Goal: Information Seeking & Learning: Find specific fact

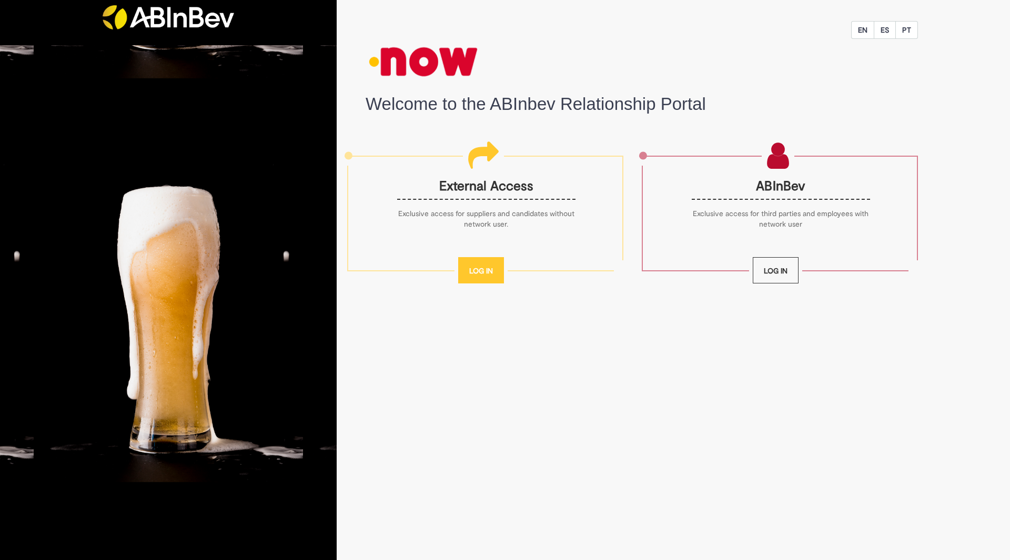
click at [474, 274] on link "Log In" at bounding box center [481, 270] width 46 height 26
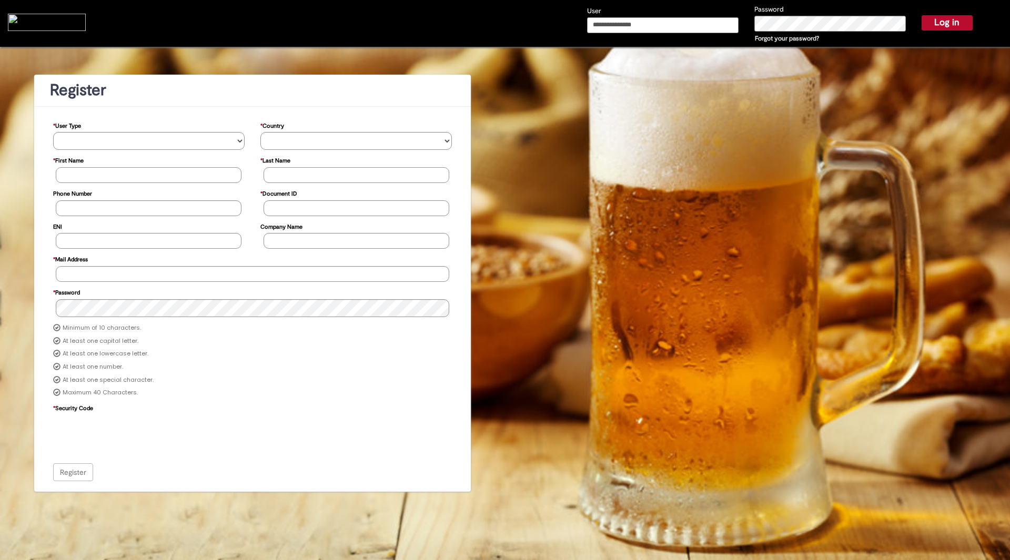
click at [694, 21] on input "User" at bounding box center [663, 25] width 152 height 16
type input "**********"
click at [946, 29] on button "Log in" at bounding box center [947, 22] width 51 height 15
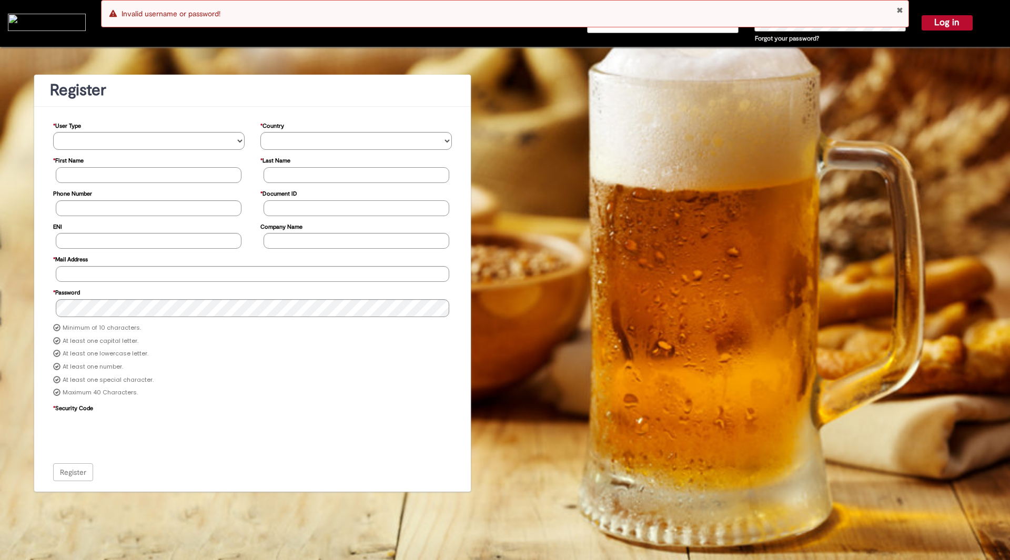
click at [775, 38] on link "Forgot your password?" at bounding box center [787, 38] width 64 height 8
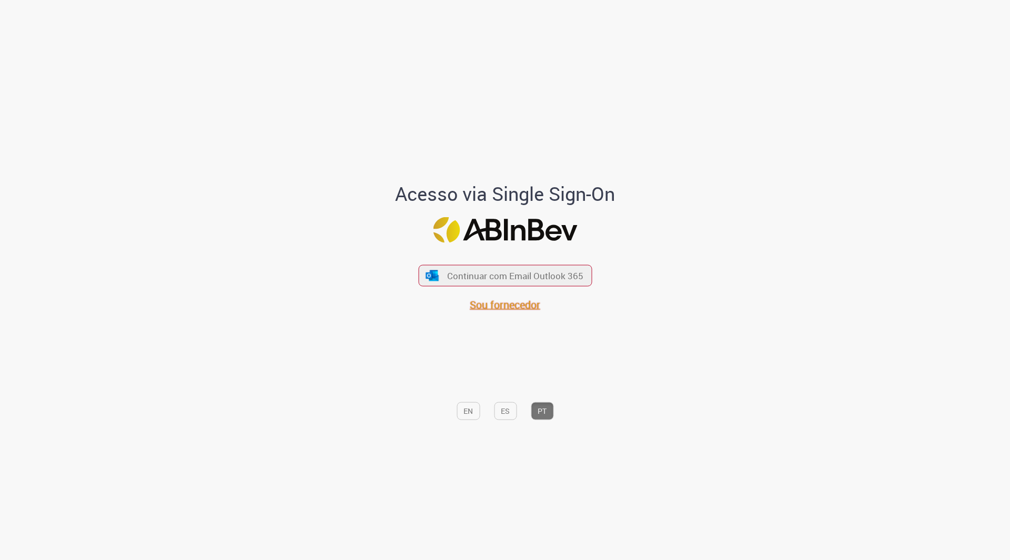
click at [523, 304] on span "Sou fornecedor" at bounding box center [505, 305] width 71 height 14
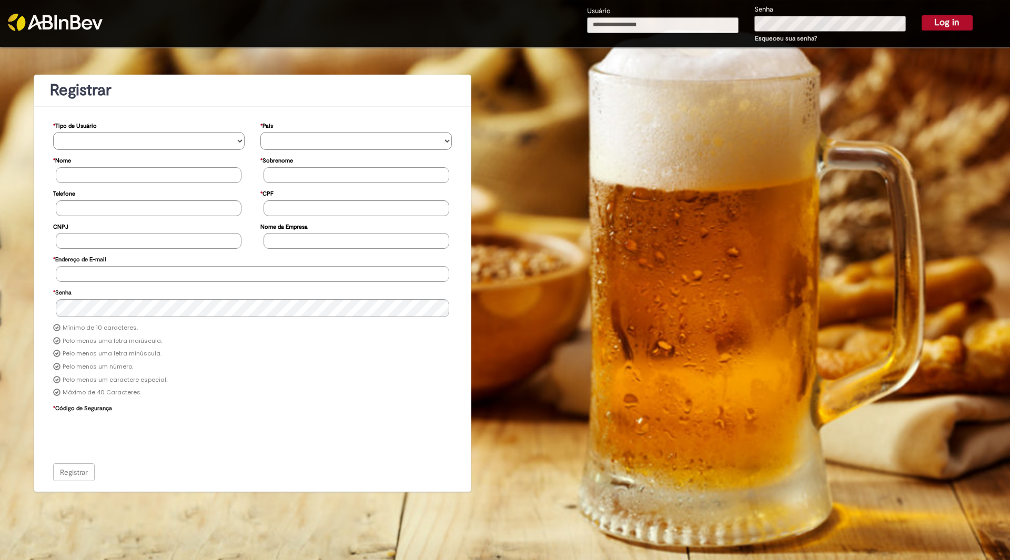
click at [675, 25] on input "Usuário" at bounding box center [663, 25] width 152 height 16
type input "**********"
click at [672, 18] on input "**********" at bounding box center [663, 25] width 152 height 16
drag, startPoint x: 685, startPoint y: 18, endPoint x: 497, endPoint y: 38, distance: 188.9
click at [503, 38] on div "**********" at bounding box center [631, 23] width 742 height 47
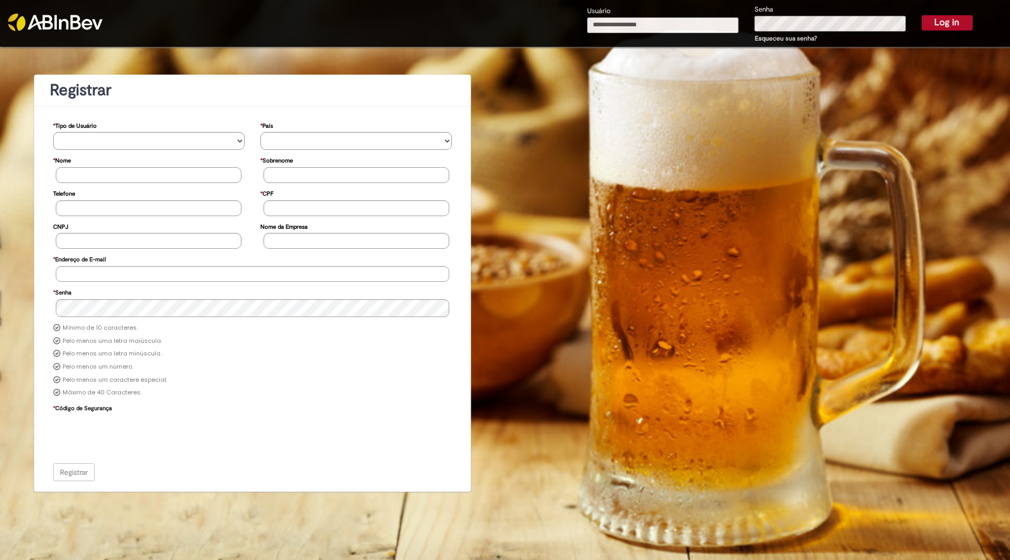
click at [626, 27] on input "Usuário" at bounding box center [663, 25] width 152 height 16
type input "**********"
click at [947, 24] on button "Log in" at bounding box center [947, 22] width 51 height 15
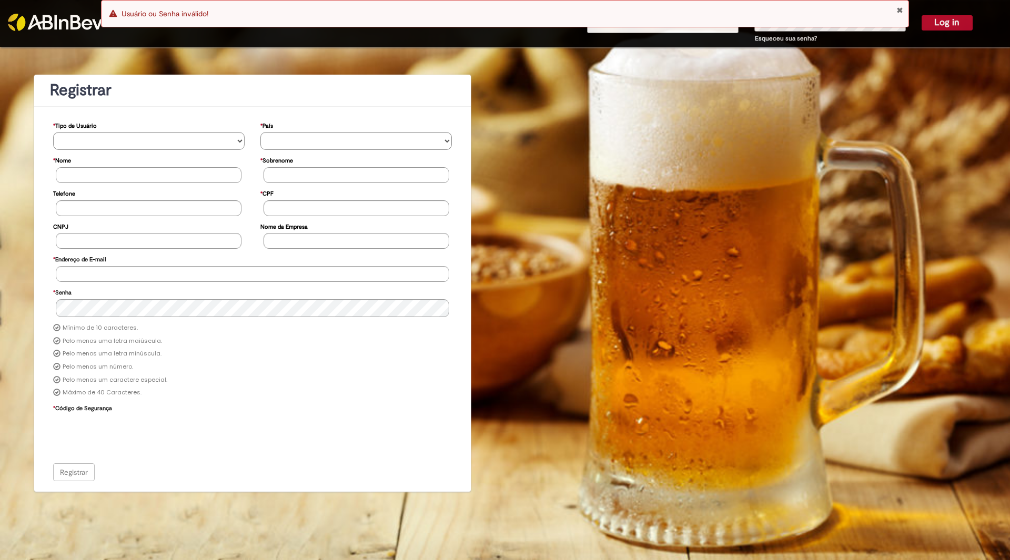
click at [763, 38] on link "Esqueceu sua senha?" at bounding box center [786, 38] width 62 height 8
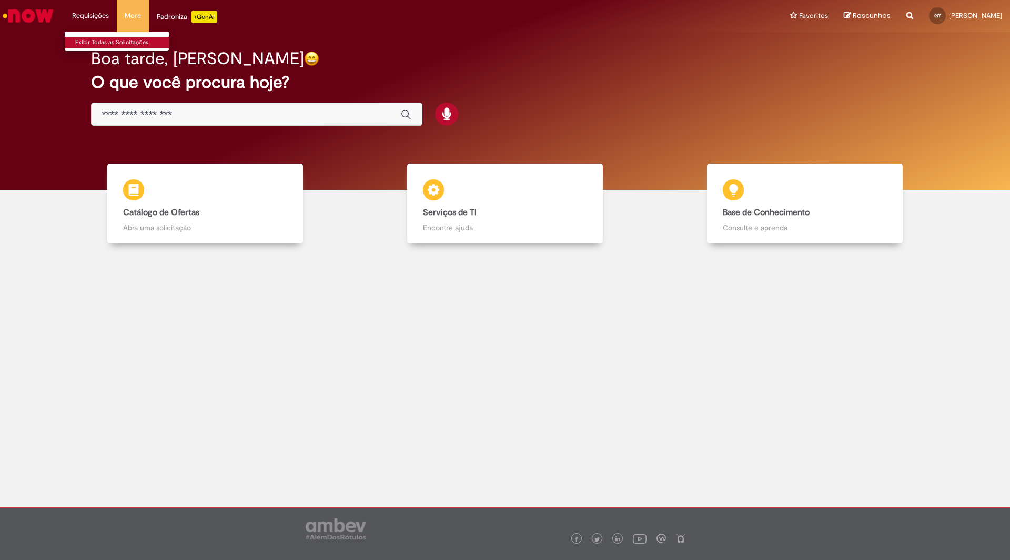
click at [91, 41] on link "Exibir Todas as Solicitações" at bounding box center [123, 43] width 116 height 12
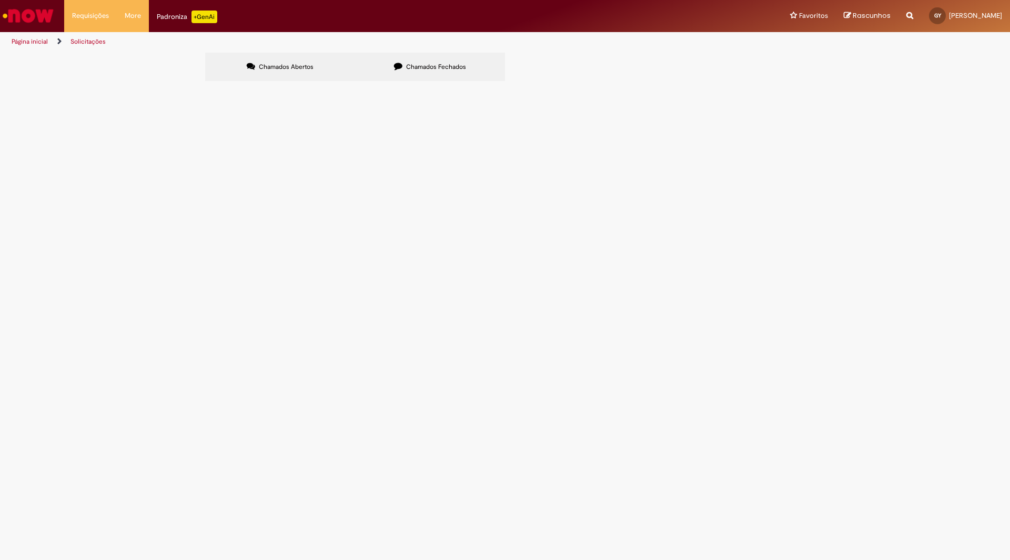
click at [286, 61] on label "Chamados Abertos" at bounding box center [280, 67] width 150 height 28
click at [0, 0] on span "usando este filtro" at bounding box center [0, 0] width 0 height 0
click at [0, 0] on button at bounding box center [0, 0] width 0 height 0
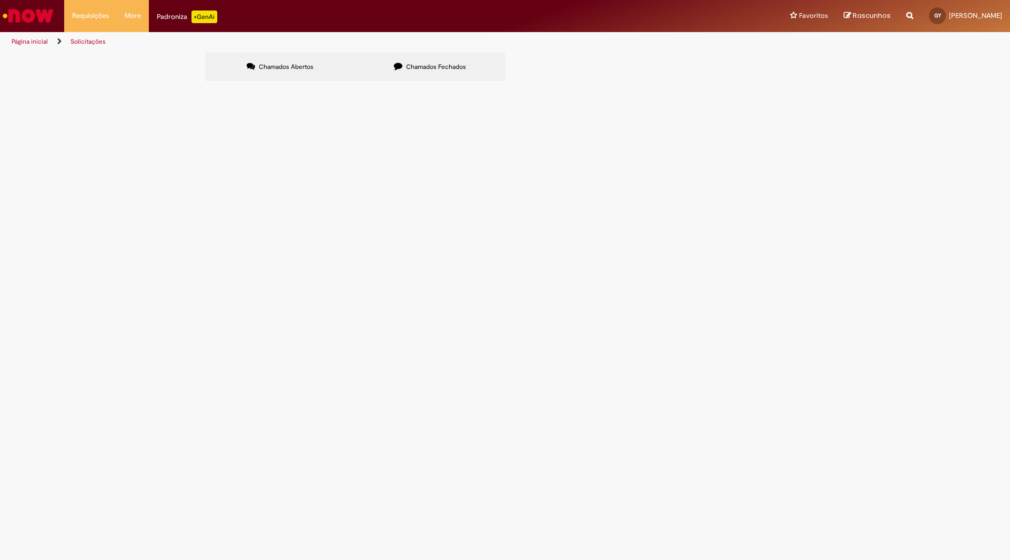
click at [0, 0] on button at bounding box center [0, 0] width 0 height 0
click at [407, 53] on div "Chamados Abertos Chamados Fechados Itens solicitados Exportar como PDF Exportar…" at bounding box center [505, 53] width 600 height 0
click at [0, 0] on button "Pesquisar" at bounding box center [0, 0] width 0 height 0
click at [0, 0] on input "Pesquisar" at bounding box center [0, 0] width 0 height 0
click at [849, 12] on span "Rascunhos" at bounding box center [847, 15] width 7 height 7
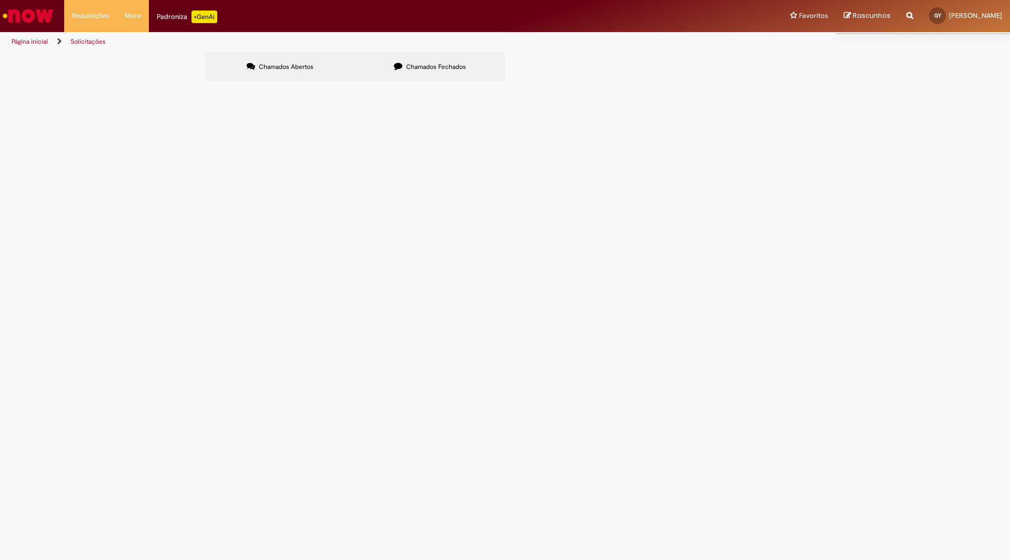
click at [851, 15] on span "Rascunhos" at bounding box center [847, 15] width 7 height 7
click at [172, 16] on div "Padroniza +GenAi" at bounding box center [187, 17] width 61 height 13
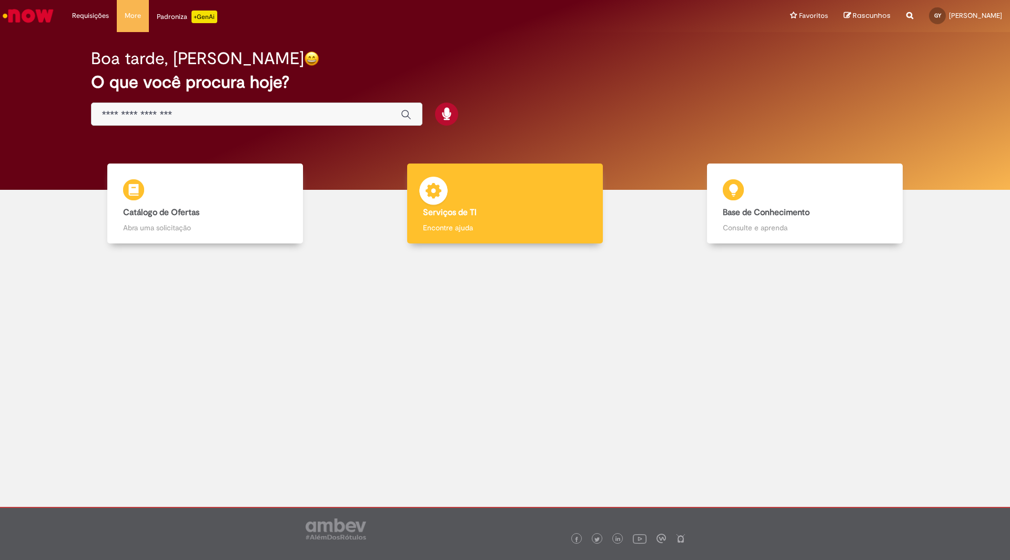
click at [513, 205] on div "Serviços de TI Serviços de TI Encontre ajuda" at bounding box center [505, 204] width 196 height 81
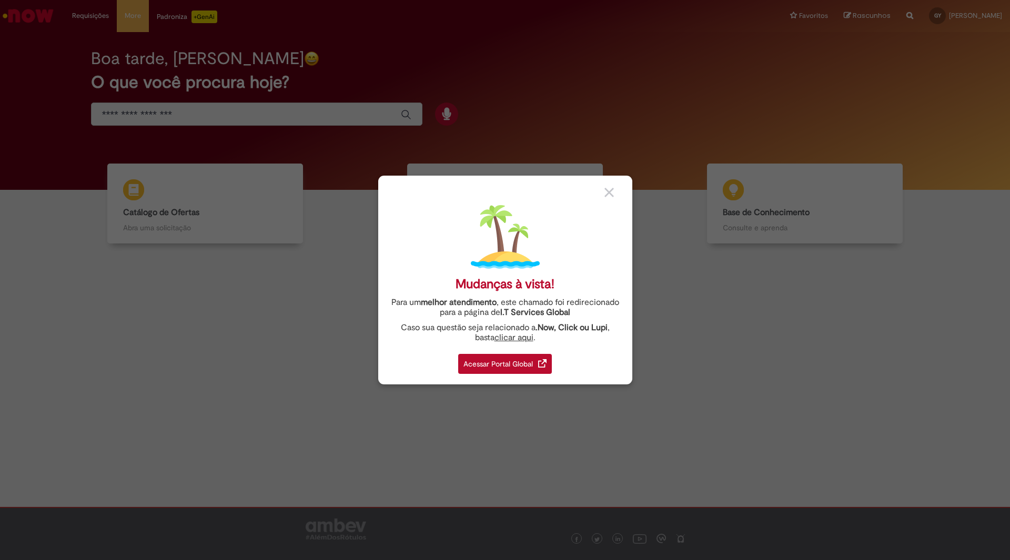
click at [500, 369] on div "Acessar Portal Global" at bounding box center [505, 364] width 94 height 20
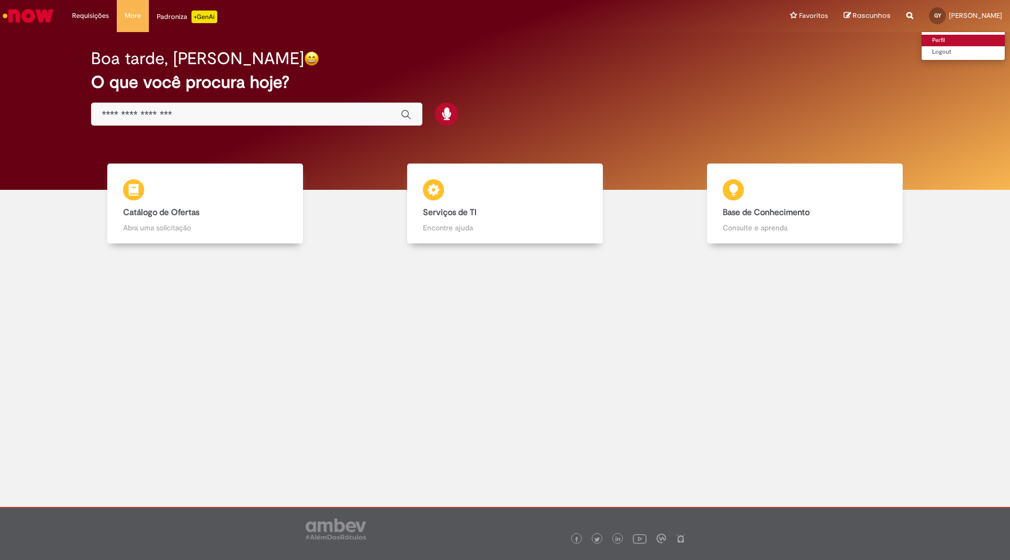
click at [956, 37] on link "Perfil" at bounding box center [963, 41] width 83 height 12
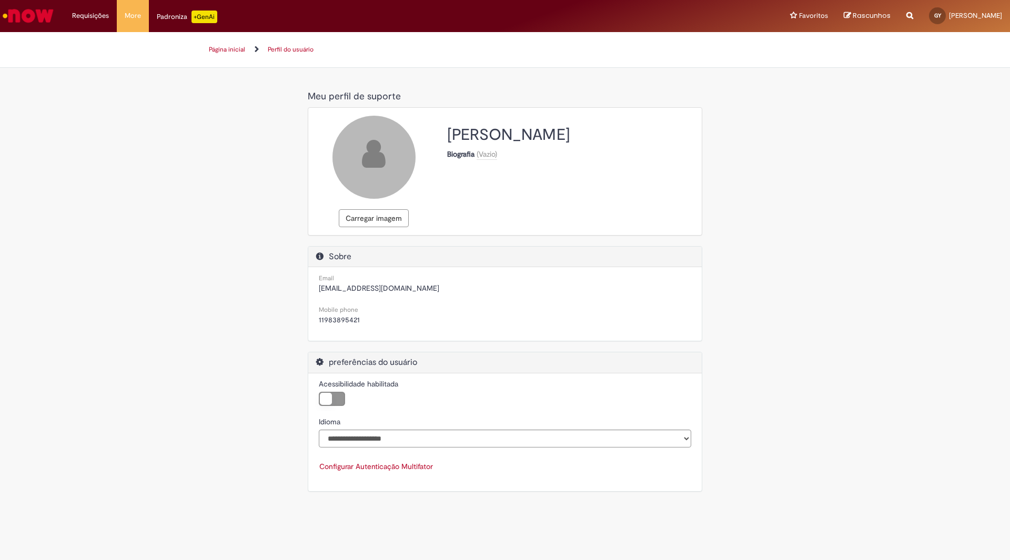
click at [342, 397] on label "Acessibilidade habilitada" at bounding box center [332, 399] width 26 height 14
click at [337, 398] on label "Acessibilidade habilitada" at bounding box center [332, 399] width 26 height 14
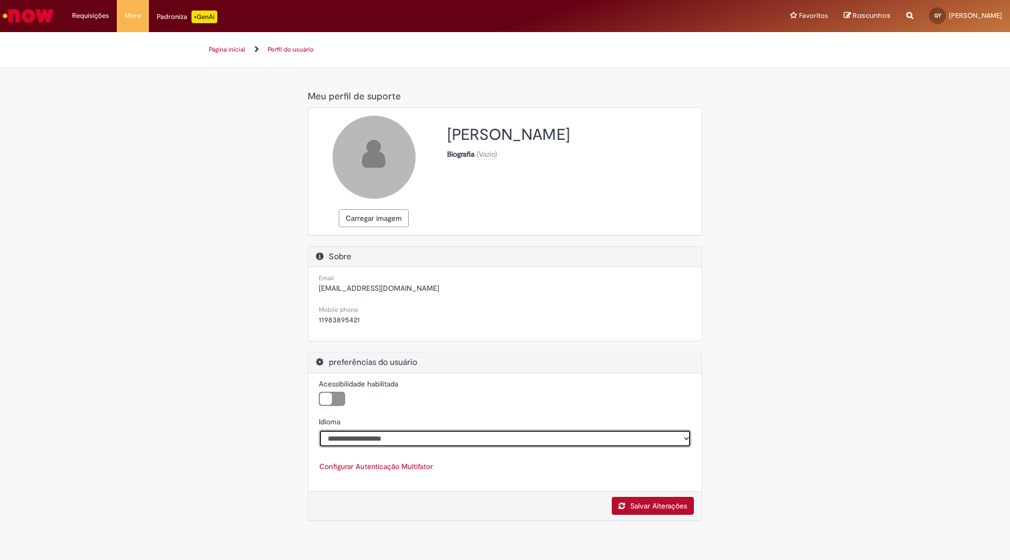
click at [393, 435] on select "**********" at bounding box center [505, 439] width 373 height 18
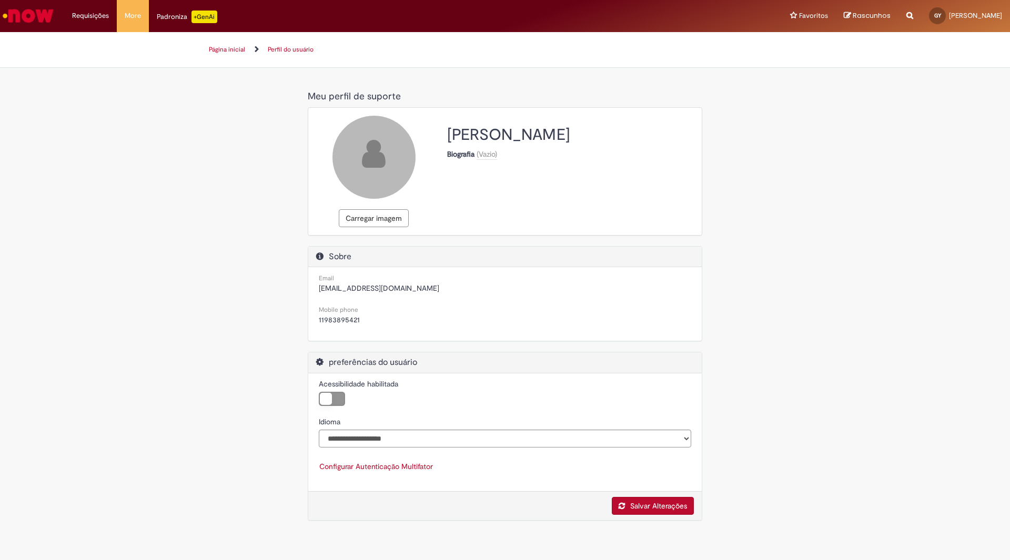
click at [540, 381] on div "Acessibilidade habilitada Acessibilidade habilitada" at bounding box center [505, 393] width 388 height 38
click at [44, 18] on img "Ir para a Homepage" at bounding box center [28, 15] width 54 height 21
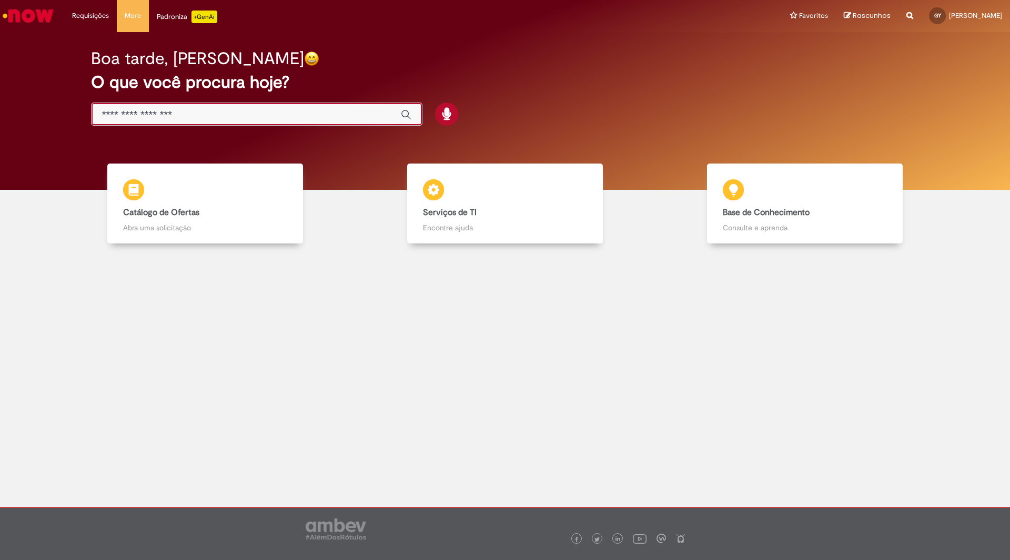
click at [139, 113] on input "Basta digitar aqui" at bounding box center [246, 115] width 288 height 12
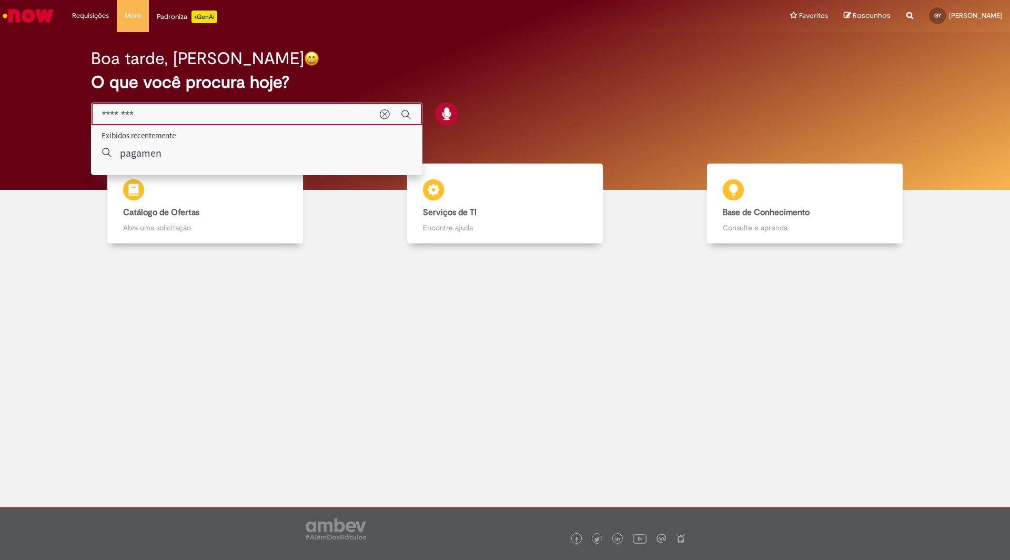
type input "*********"
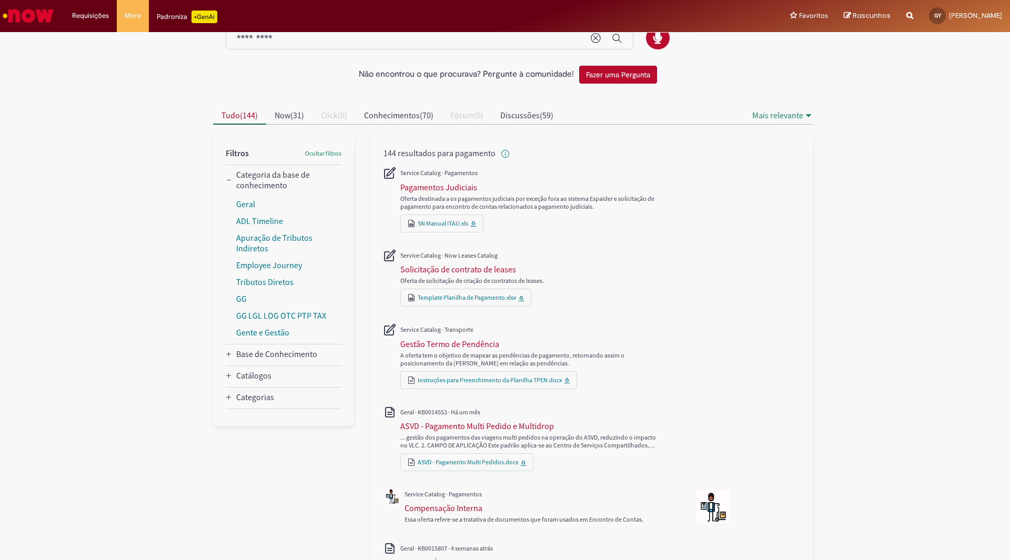
scroll to position [21, 0]
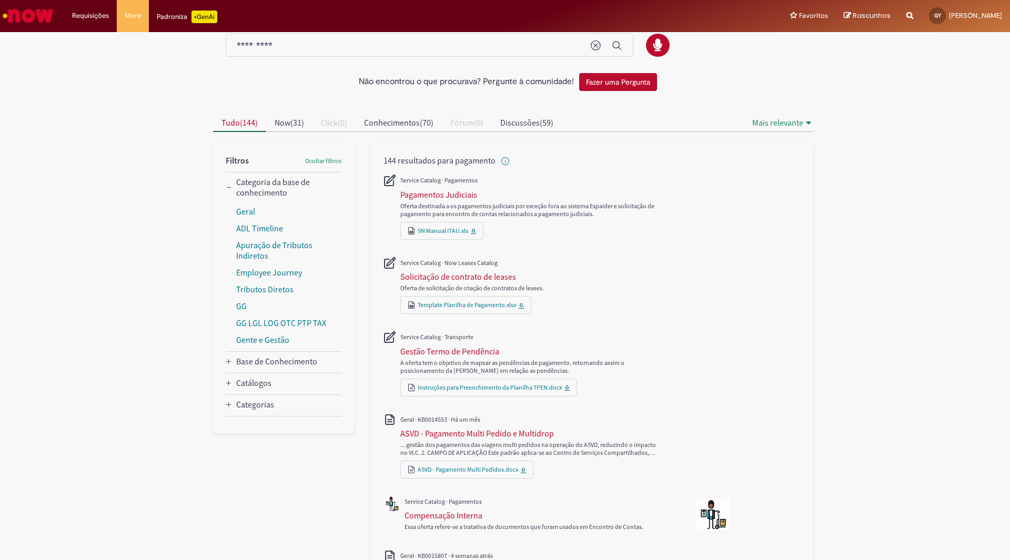
click at [305, 36] on div "*********" at bounding box center [430, 46] width 408 height 24
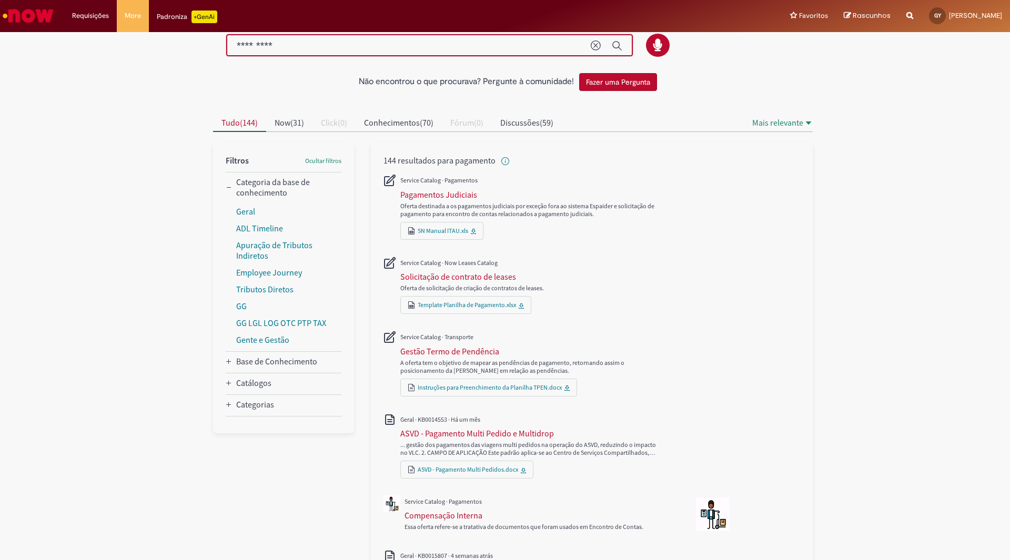
click at [314, 45] on input "*********" at bounding box center [409, 46] width 344 height 12
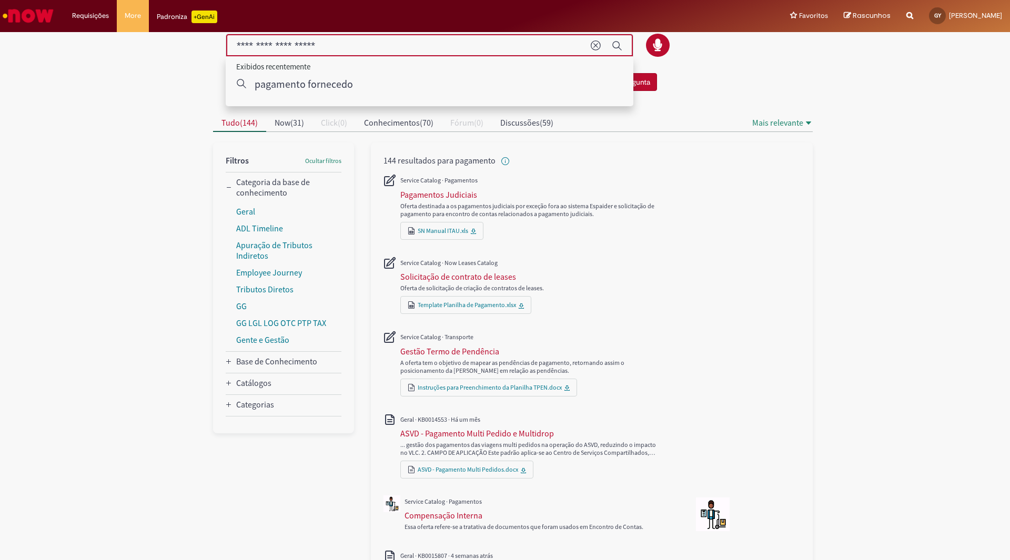
type input "**********"
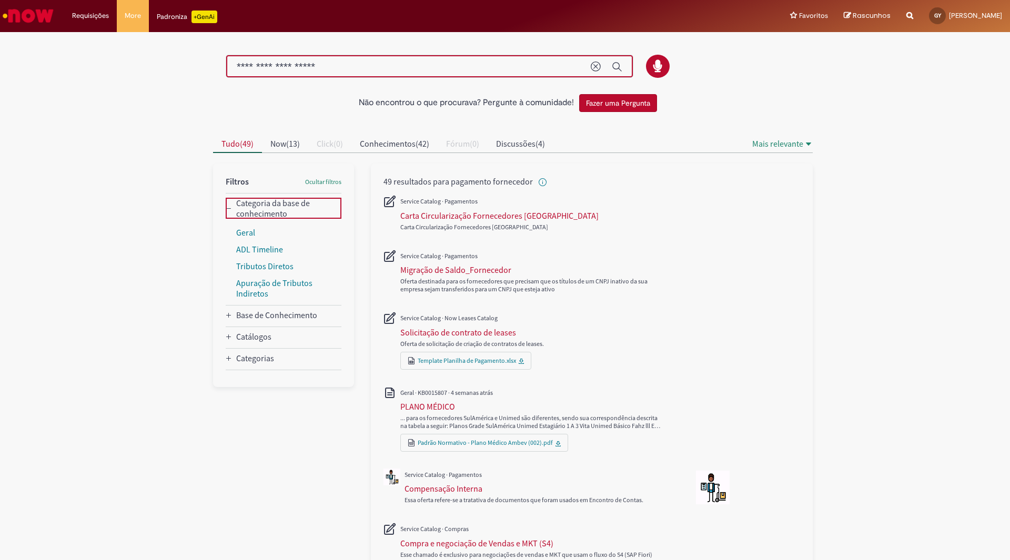
click at [226, 207] on icon "Categoria da base de conhecimento" at bounding box center [229, 209] width 6 height 6
click at [226, 237] on icon "Base de Conhecimento" at bounding box center [229, 236] width 6 height 6
click at [226, 235] on icon "Base de Conhecimento" at bounding box center [229, 236] width 6 height 6
click at [226, 259] on icon "Catálogos" at bounding box center [229, 257] width 6 height 6
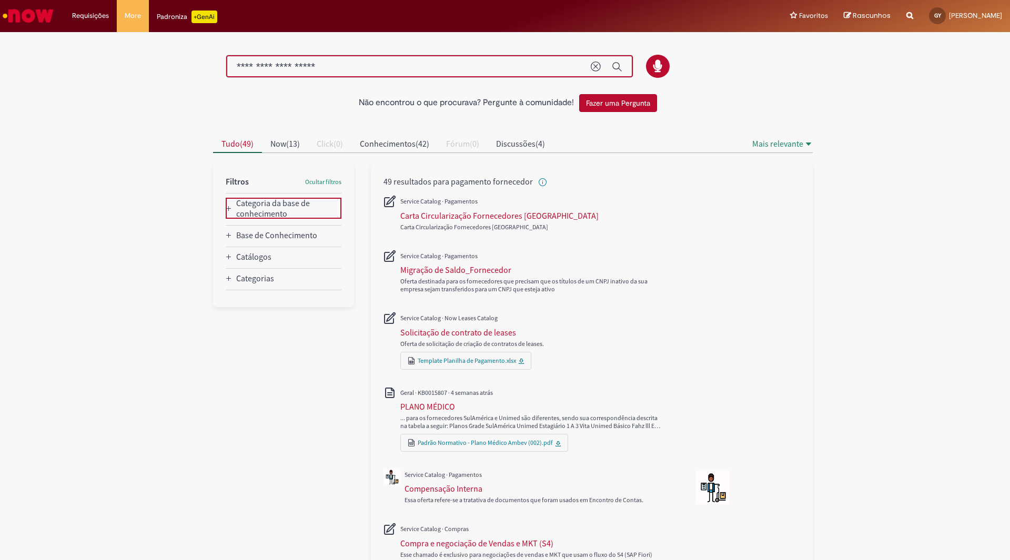
click at [226, 260] on icon "Catálogos" at bounding box center [229, 257] width 6 height 6
click at [250, 295] on link "Fornecedor" at bounding box center [257, 292] width 42 height 11
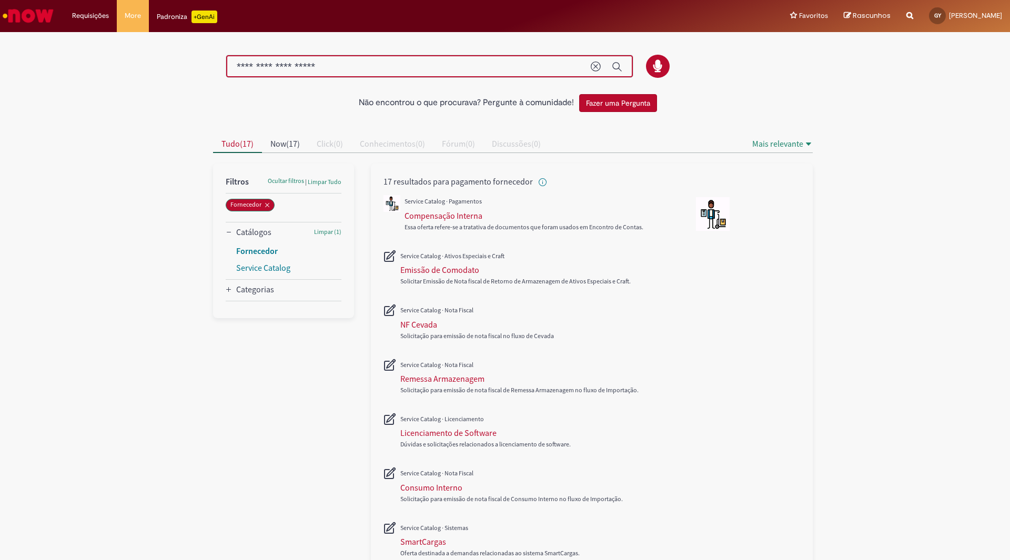
click at [240, 254] on link "Fornecedor" at bounding box center [257, 251] width 42 height 11
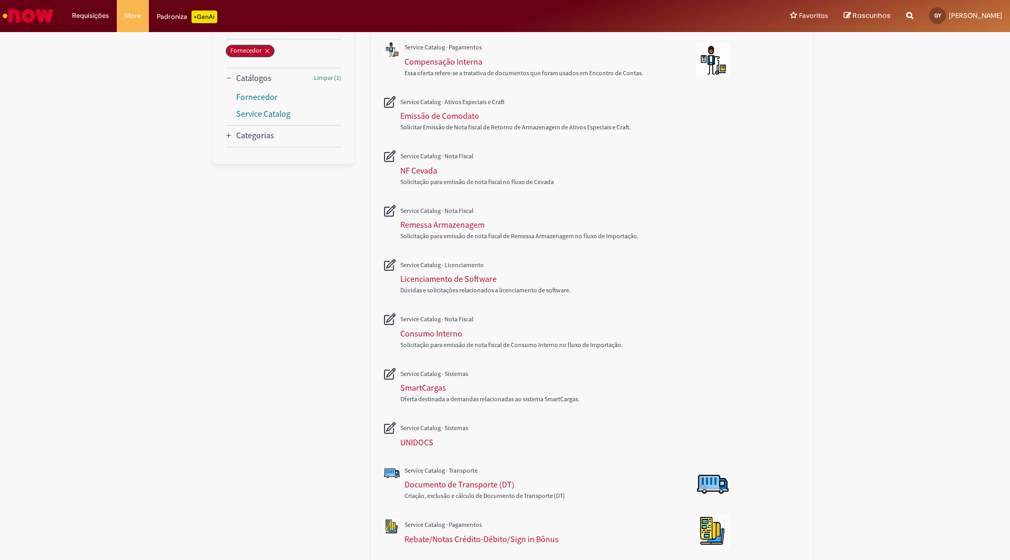
scroll to position [48, 0]
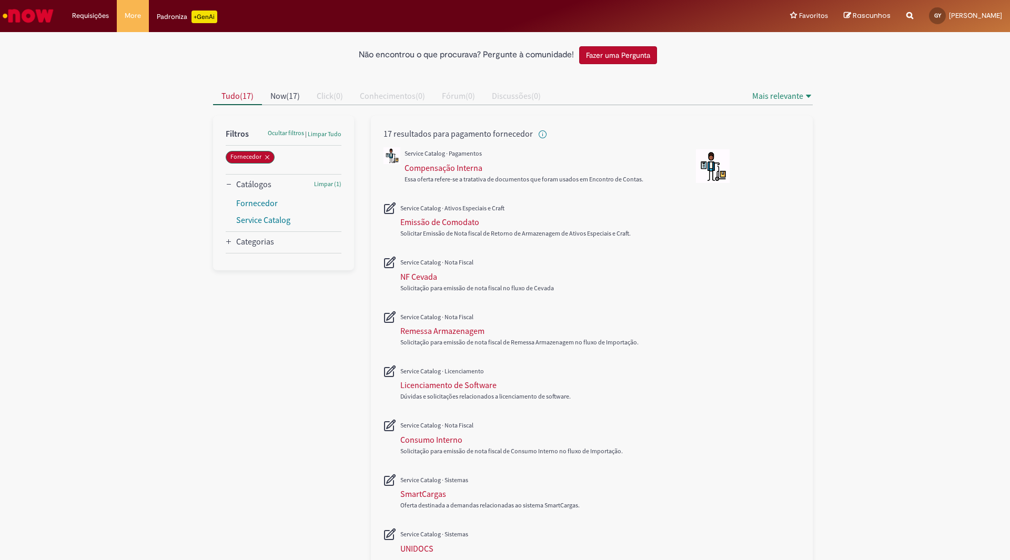
click at [227, 243] on icon "Categorias" at bounding box center [229, 242] width 6 height 6
click at [251, 264] on link "Nota Fiscal" at bounding box center [255, 260] width 39 height 11
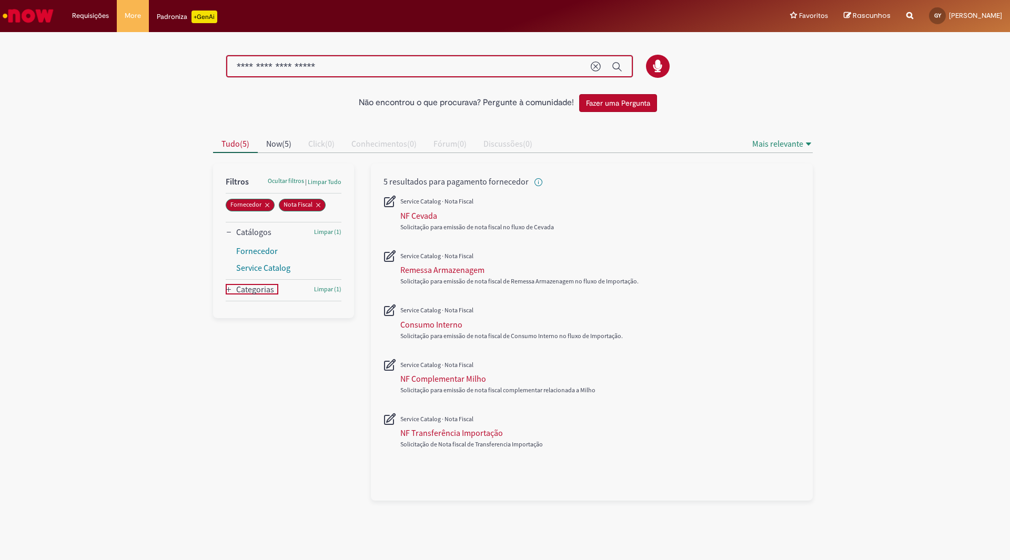
click at [229, 292] on icon "Categorias" at bounding box center [229, 290] width 6 height 6
drag, startPoint x: 265, startPoint y: 333, endPoint x: 265, endPoint y: 315, distance: 17.4
click at [261, 326] on panel "| Catálogos Categorias" at bounding box center [283, 251] width 141 height 174
click at [257, 308] on link "Nota Fiscal" at bounding box center [255, 308] width 39 height 11
click at [253, 310] on link "Nota Fiscal" at bounding box center [255, 308] width 39 height 11
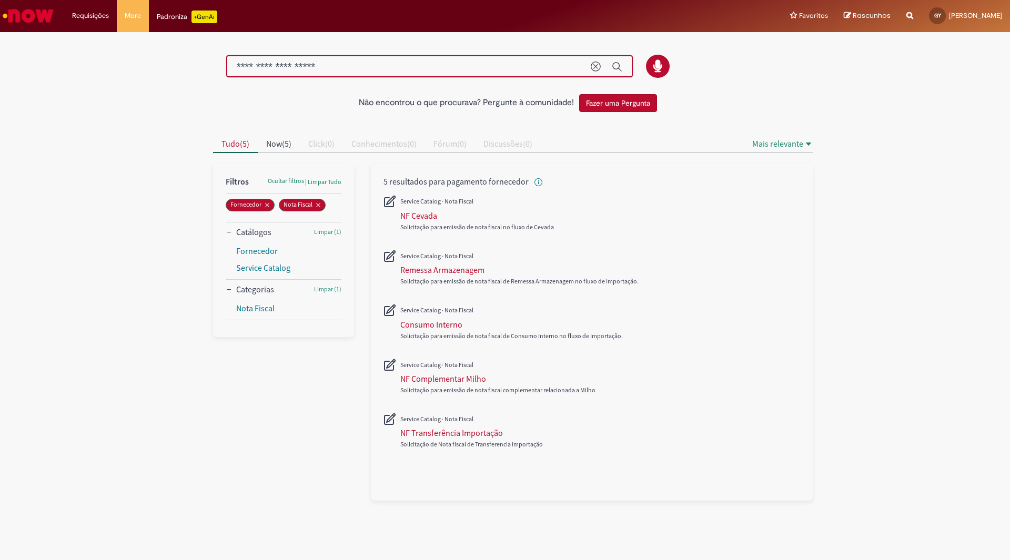
click at [238, 318] on ul "Nota Fiscal" at bounding box center [287, 310] width 107 height 19
click at [252, 312] on link "Nota Fiscal" at bounding box center [255, 308] width 39 height 11
click at [266, 207] on icon "Remover Fornecedor" at bounding box center [267, 205] width 6 height 6
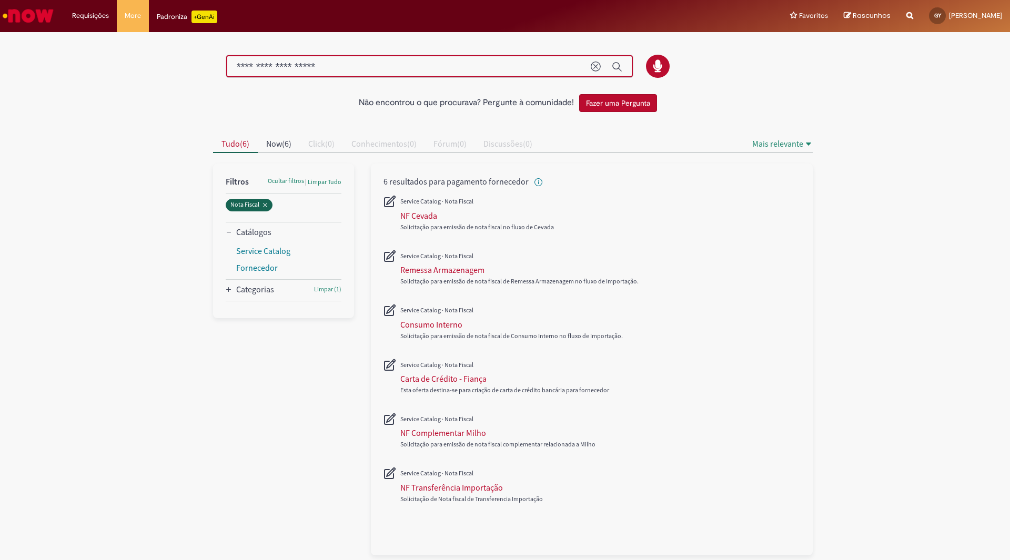
click at [266, 207] on icon "Remover Nota Fiscal" at bounding box center [265, 205] width 6 height 6
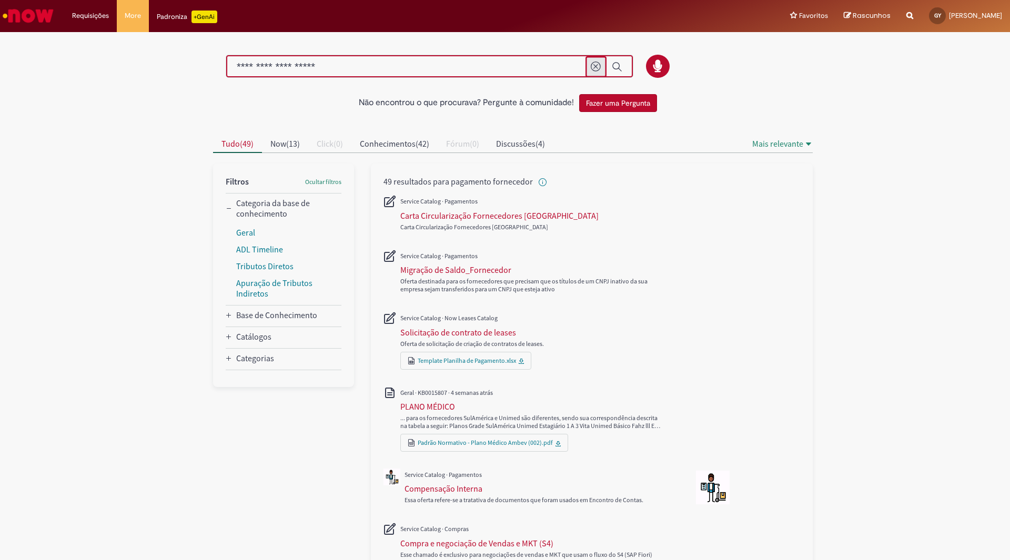
click at [593, 63] on icon "Limpar termo de pesquisa" at bounding box center [596, 67] width 11 height 11
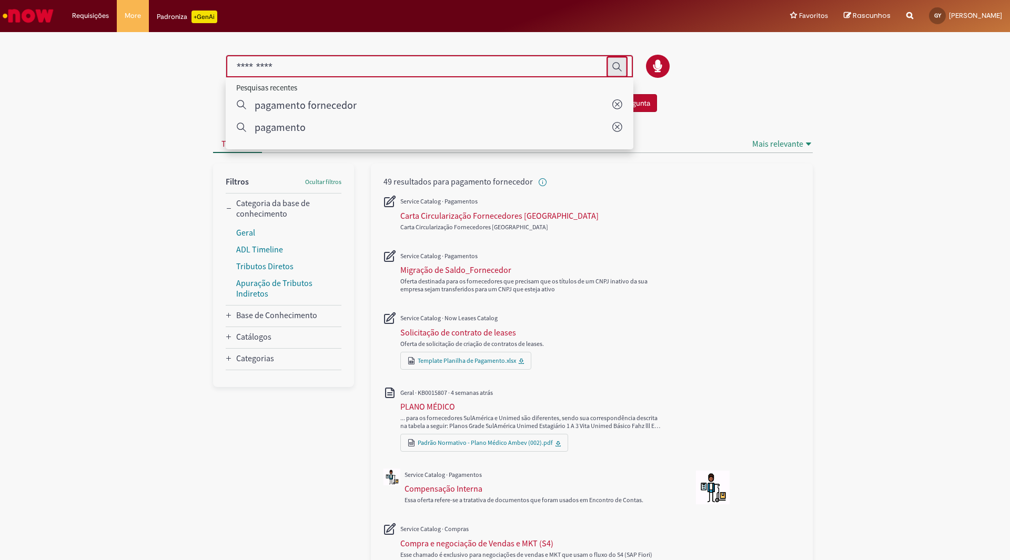
click at [607, 71] on button "Enviar pesquisa" at bounding box center [617, 66] width 21 height 21
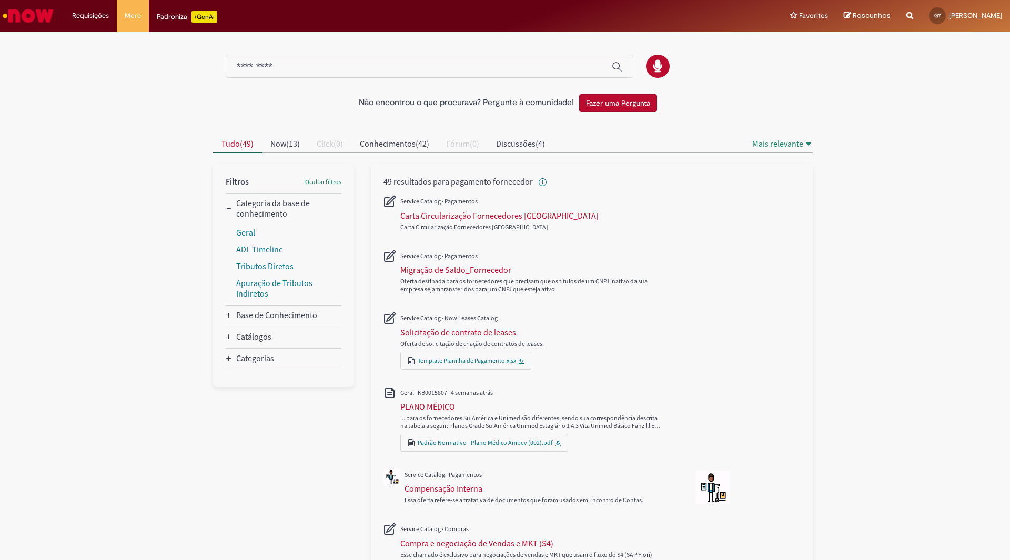
click at [633, 104] on button "Fazer uma Pergunta" at bounding box center [618, 103] width 78 height 18
click at [613, 106] on button "Fazer uma Pergunta" at bounding box center [618, 103] width 78 height 18
click at [90, 10] on li "Requisições Exibir Todas as Solicitações" at bounding box center [90, 16] width 53 height 32
click at [37, 0] on link "Ir para a Homepage" at bounding box center [28, 16] width 56 height 32
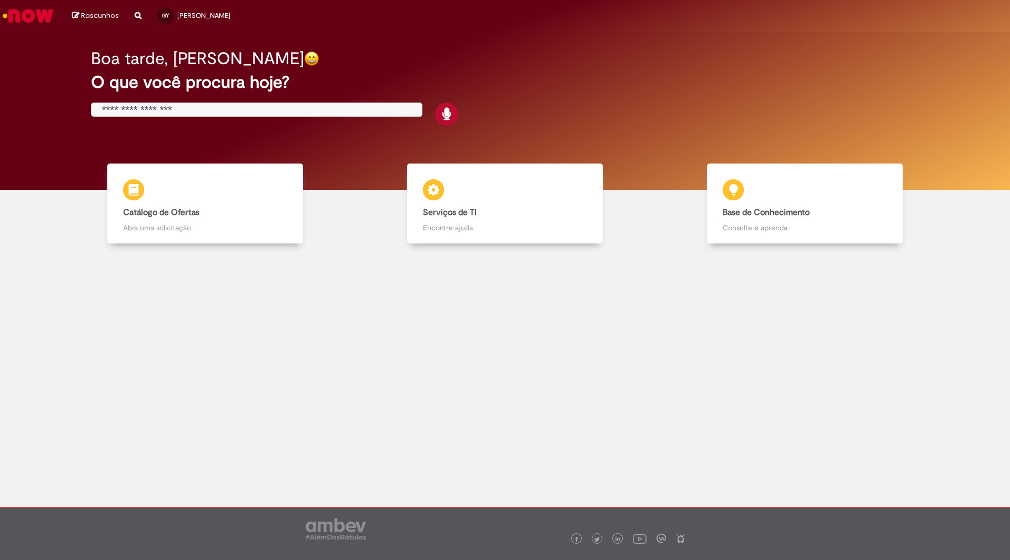
click at [93, 39] on div "Boa tarde, Gustavo O que você procura hoje?" at bounding box center [505, 111] width 995 height 158
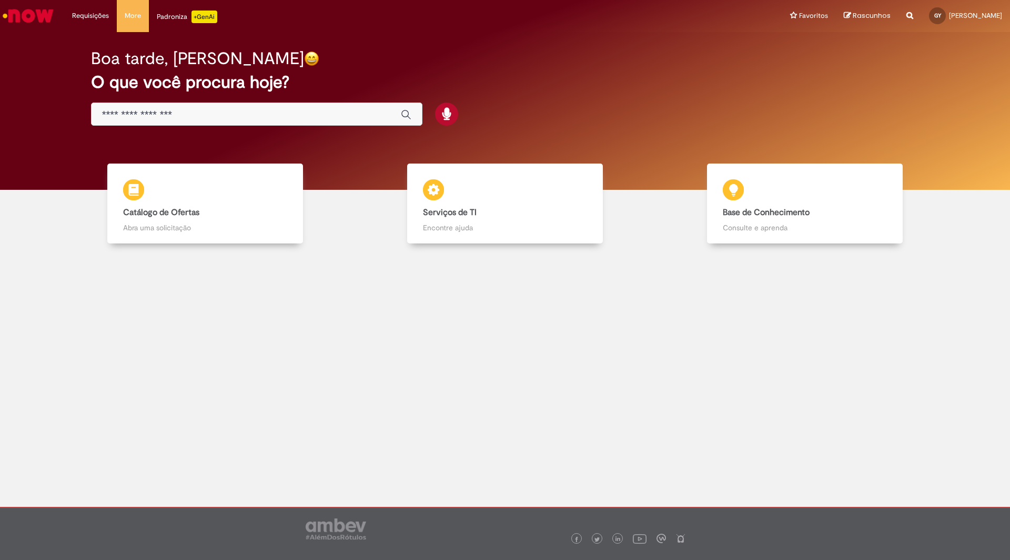
click at [848, 12] on span "Rascunhos" at bounding box center [847, 15] width 7 height 7
click at [853, 19] on link "Rascunhos" at bounding box center [867, 16] width 47 height 10
click at [834, 37] on link "Exibir todos os Favoritos" at bounding box center [841, 43] width 116 height 12
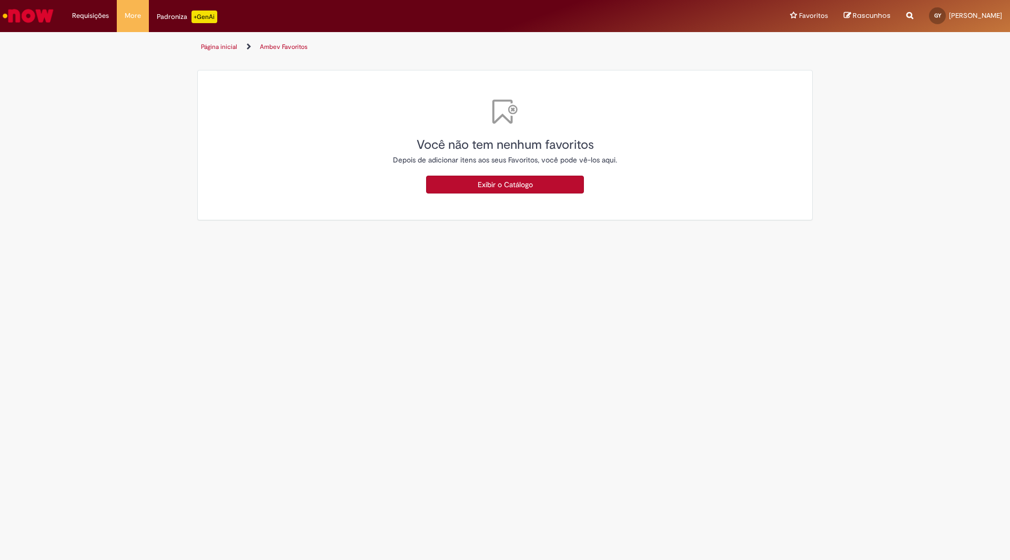
click at [862, 18] on span "Rascunhos" at bounding box center [872, 16] width 38 height 10
click at [874, 13] on span "Rascunhos" at bounding box center [872, 16] width 38 height 10
click at [848, 14] on span "Rascunhos" at bounding box center [847, 15] width 7 height 7
drag, startPoint x: 618, startPoint y: 392, endPoint x: 597, endPoint y: 366, distance: 33.0
click at [618, 392] on main "Ambev Favoritos Página inicial Ambev Favoritos Você não tem nenhum favoritos De…" at bounding box center [505, 296] width 1010 height 528
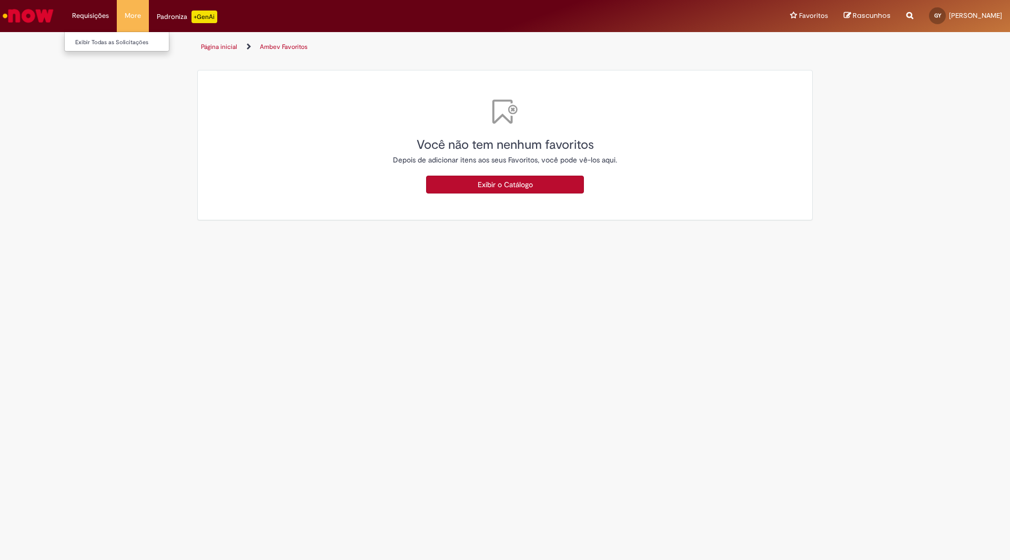
click at [92, 7] on li "Requisições Exibir Todas as Solicitações" at bounding box center [90, 16] width 53 height 32
click at [96, 20] on li "Requisições Exibir Todas as Solicitações" at bounding box center [90, 16] width 53 height 32
click at [34, 18] on img "Ir para a Homepage" at bounding box center [28, 15] width 54 height 21
